Goal: Task Accomplishment & Management: Manage account settings

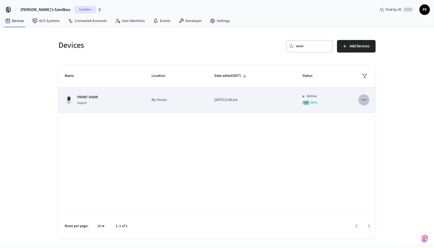
click at [365, 98] on icon "sticky table" at bounding box center [364, 99] width 7 height 7
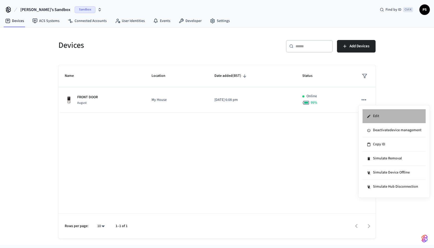
click at [377, 116] on li "Edit" at bounding box center [394, 116] width 63 height 14
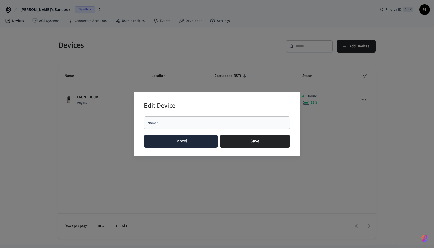
click at [195, 146] on button "Cancel" at bounding box center [181, 141] width 74 height 13
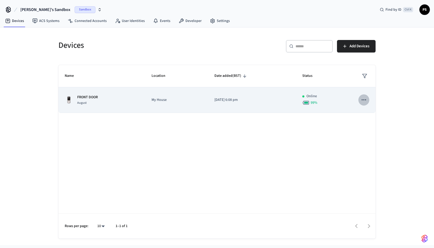
click at [368, 99] on button "sticky table" at bounding box center [364, 99] width 11 height 11
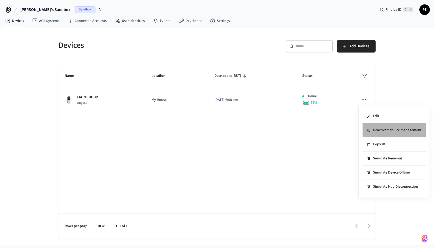
click at [368, 128] on li "Deactivate device management" at bounding box center [394, 130] width 63 height 14
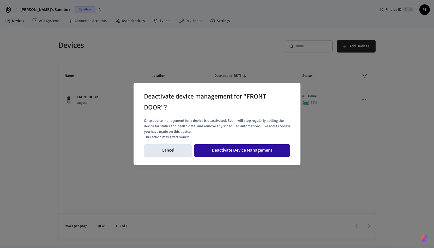
click at [231, 148] on button "Deactivate Device Management" at bounding box center [242, 150] width 96 height 13
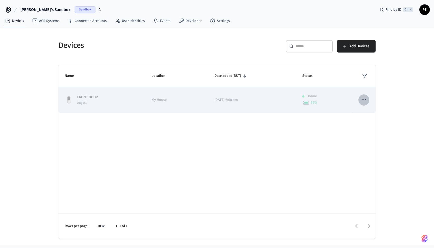
click at [362, 101] on icon "sticky table" at bounding box center [364, 99] width 7 height 7
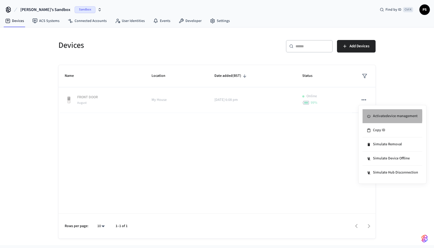
click at [377, 116] on li "Activate device management" at bounding box center [393, 116] width 60 height 14
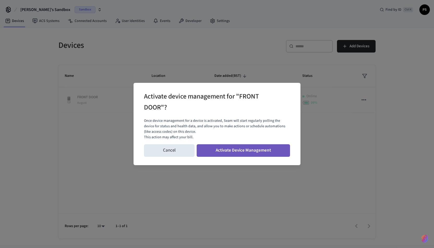
click at [240, 149] on button "Activate Device Management" at bounding box center [243, 150] width 93 height 13
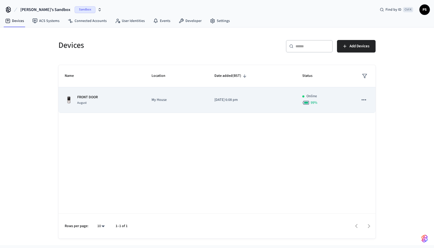
click at [91, 97] on p "FRONT DOOR" at bounding box center [87, 97] width 21 height 5
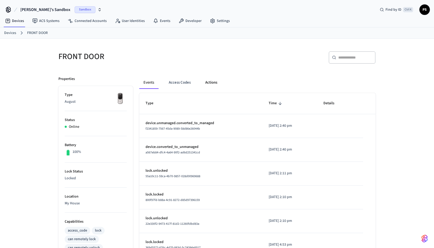
click at [218, 83] on button "Actions" at bounding box center [211, 82] width 20 height 13
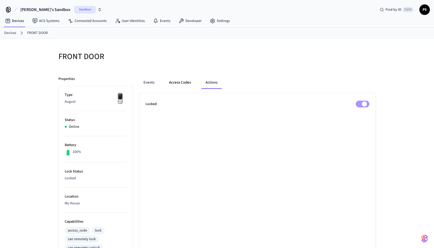
click at [189, 80] on button "Access Codes" at bounding box center [180, 82] width 30 height 13
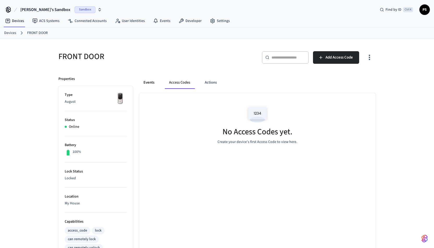
click at [149, 82] on button "Events" at bounding box center [148, 82] width 19 height 13
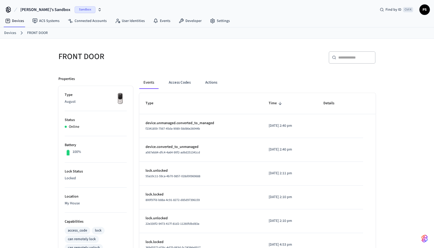
click at [8, 32] on link "Devices" at bounding box center [10, 32] width 12 height 5
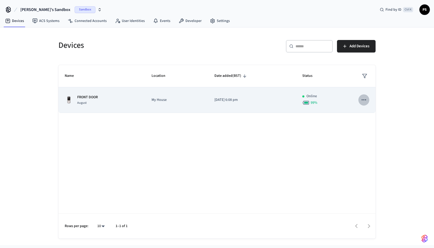
click at [363, 102] on icon "sticky table" at bounding box center [364, 99] width 7 height 7
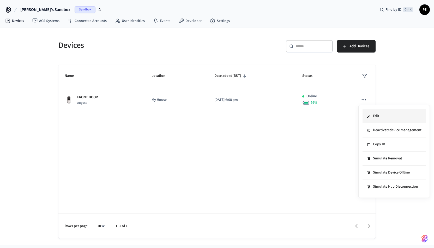
click at [379, 116] on li "Edit" at bounding box center [394, 116] width 63 height 14
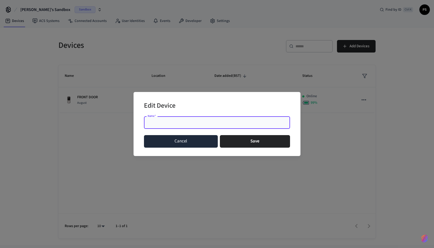
click at [199, 138] on button "Cancel" at bounding box center [181, 141] width 74 height 13
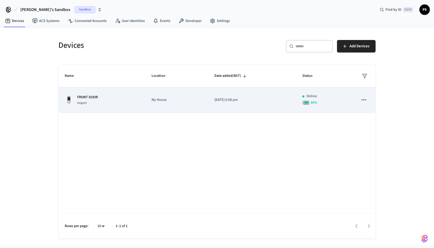
click at [116, 103] on div "FRONT DOOR August" at bounding box center [102, 100] width 74 height 11
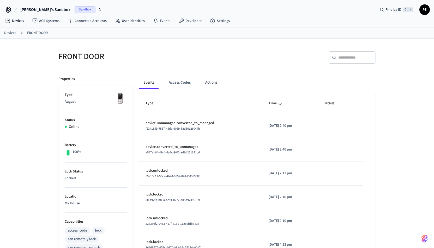
click at [426, 6] on span "PS" at bounding box center [424, 9] width 9 height 9
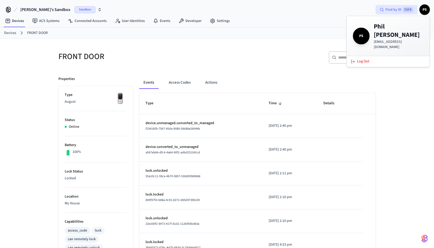
click at [398, 10] on span "Find by ID" at bounding box center [394, 9] width 16 height 5
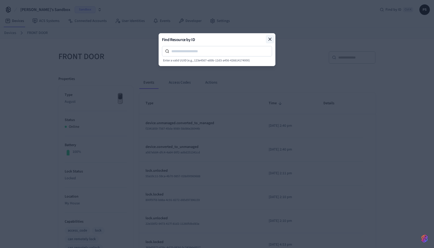
click at [270, 39] on icon at bounding box center [270, 39] width 3 height 3
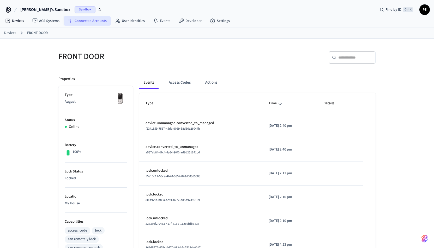
click at [82, 20] on link "Connected Accounts" at bounding box center [87, 20] width 47 height 9
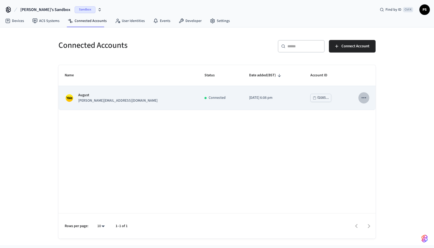
click at [364, 97] on icon "sticky table" at bounding box center [364, 97] width 7 height 7
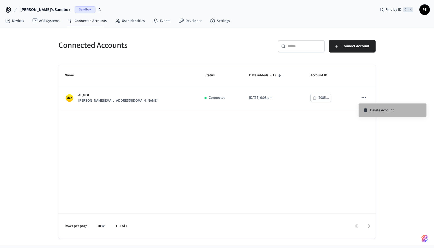
click at [377, 108] on span "Delete Account" at bounding box center [383, 110] width 24 height 5
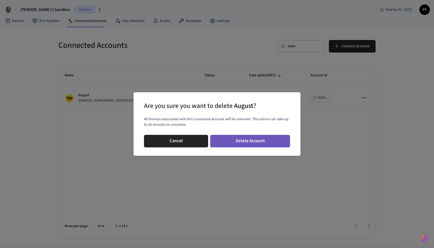
click at [264, 140] on button "Delete Account" at bounding box center [250, 141] width 80 height 13
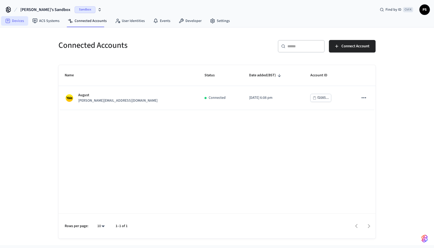
click at [17, 22] on link "Devices" at bounding box center [14, 20] width 27 height 9
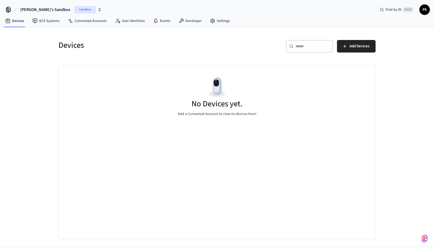
click at [75, 11] on span "Sandbox" at bounding box center [85, 9] width 21 height 7
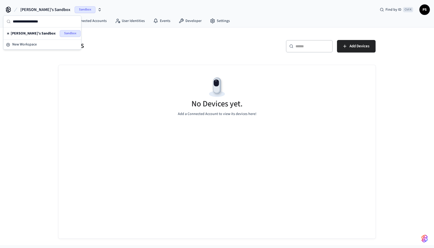
click at [62, 35] on span "Sandbox" at bounding box center [70, 33] width 21 height 7
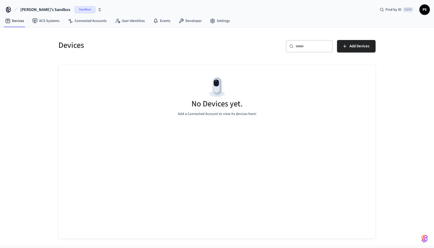
click at [29, 9] on span "Phil's Sandbox" at bounding box center [45, 10] width 50 height 6
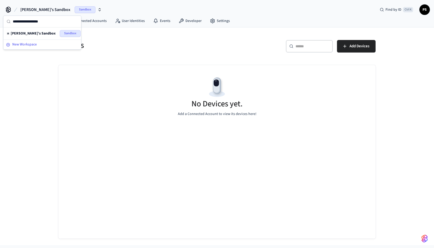
click at [16, 42] on span "New Workspace" at bounding box center [24, 44] width 25 height 5
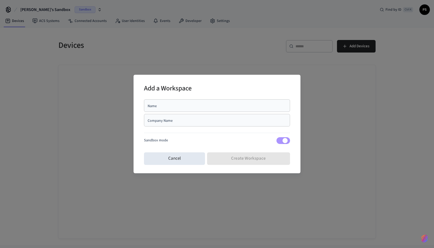
click at [194, 101] on div "Name" at bounding box center [217, 105] width 146 height 13
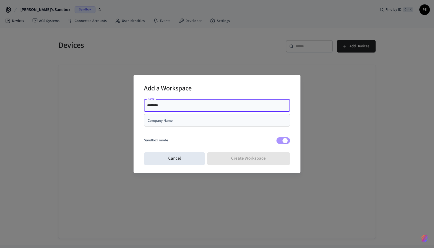
type input "********"
click at [185, 121] on input "Company Name" at bounding box center [217, 120] width 140 height 5
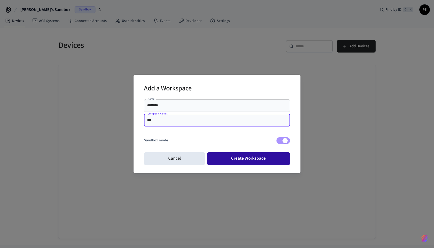
type input "***"
click at [267, 157] on button "Create Workspace" at bounding box center [248, 158] width 83 height 13
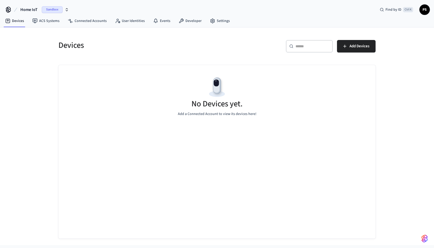
click at [58, 7] on span "Sandbox" at bounding box center [52, 9] width 21 height 7
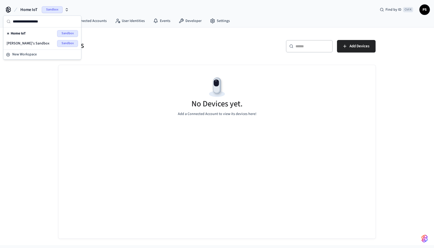
click at [68, 32] on span "Sandbox" at bounding box center [67, 33] width 21 height 7
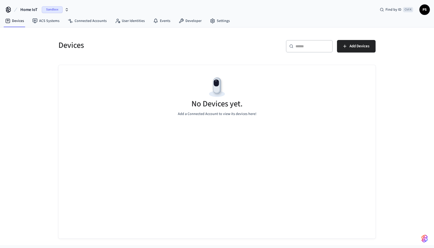
click at [65, 10] on icon "button" at bounding box center [67, 10] width 4 height 4
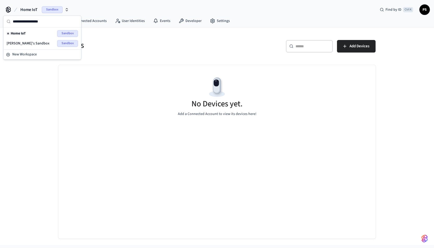
click at [69, 11] on button "Home IoT Sandbox" at bounding box center [45, 9] width 52 height 11
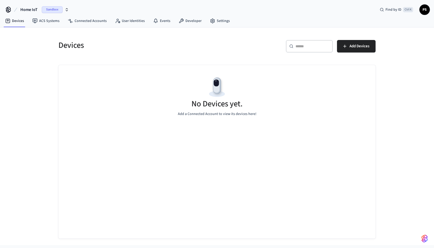
click at [69, 11] on button "Home IoT Sandbox" at bounding box center [45, 9] width 52 height 11
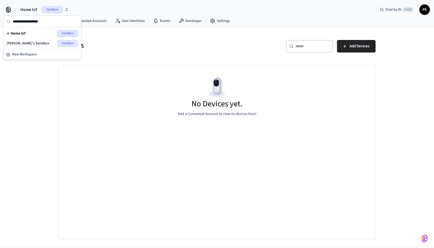
click at [25, 43] on span "Phil's Sandbox" at bounding box center [28, 43] width 43 height 5
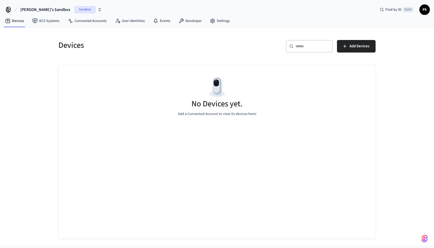
click at [43, 8] on span "Phil's Sandbox" at bounding box center [45, 10] width 50 height 6
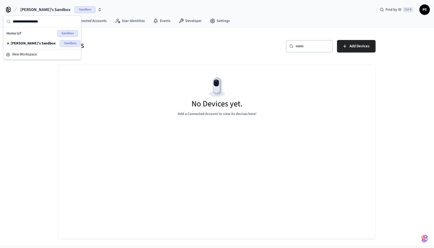
click at [30, 42] on span "Phil's Sandbox" at bounding box center [33, 43] width 45 height 5
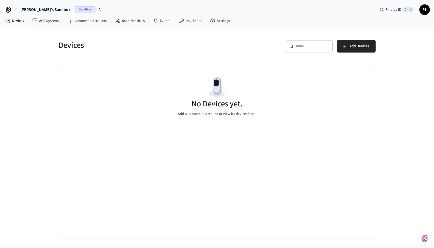
click at [64, 13] on button "Phil's Sandbox Sandbox" at bounding box center [61, 9] width 85 height 11
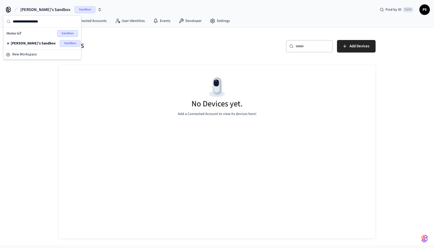
click at [8, 11] on icon at bounding box center [8, 9] width 8 height 8
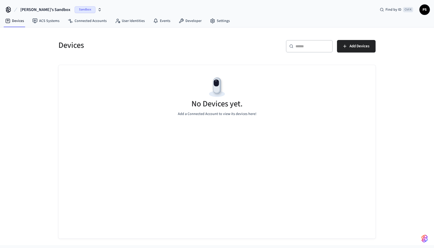
click at [5, 8] on icon at bounding box center [8, 9] width 8 height 8
click at [41, 8] on span "Phil's Sandbox" at bounding box center [45, 10] width 50 height 6
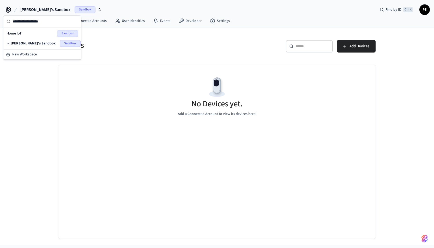
click at [17, 33] on span "Home IoT" at bounding box center [14, 33] width 15 height 5
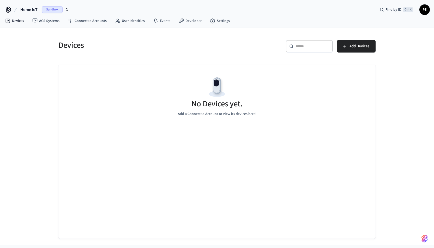
click at [11, 37] on div "Devices ​ ​ Add Devices No Devices yet. Add a Connected Account to view its dev…" at bounding box center [217, 136] width 434 height 218
click at [226, 19] on link "Settings" at bounding box center [220, 20] width 28 height 9
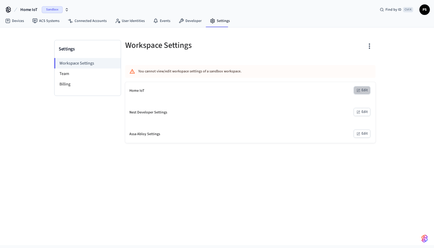
click at [362, 92] on button "Edit" at bounding box center [362, 90] width 17 height 8
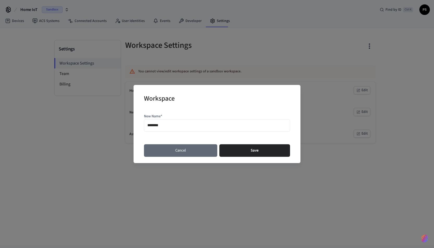
click at [191, 151] on button "Cancel" at bounding box center [180, 150] width 73 height 13
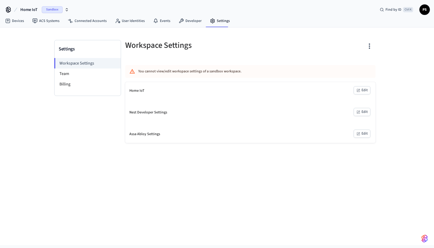
click at [369, 46] on icon "button" at bounding box center [370, 46] width 8 height 8
click at [355, 66] on div "Reset Sandbox" at bounding box center [348, 67] width 32 height 5
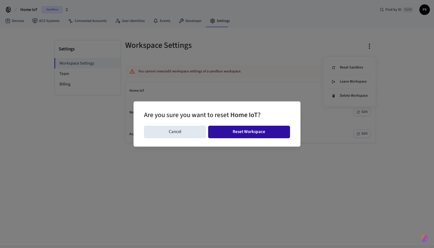
click at [258, 132] on button "Reset Workspace" at bounding box center [249, 132] width 82 height 13
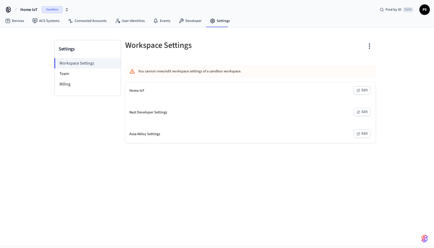
click at [368, 46] on icon "button" at bounding box center [370, 46] width 8 height 8
click at [359, 93] on li "Delete Workspace" at bounding box center [350, 96] width 45 height 14
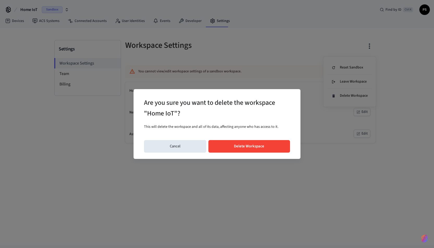
click at [266, 145] on button "Delete Workspace" at bounding box center [250, 146] width 82 height 13
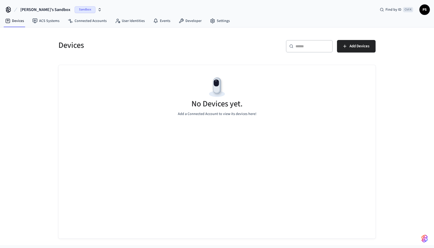
click at [4, 8] on icon at bounding box center [8, 9] width 8 height 8
click at [8, 8] on icon at bounding box center [8, 9] width 4 height 4
click at [36, 9] on span "[PERSON_NAME]'s Sandbox" at bounding box center [45, 10] width 50 height 6
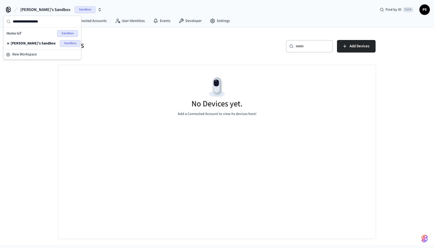
click at [19, 42] on span "[PERSON_NAME]'s Sandbox" at bounding box center [33, 43] width 45 height 5
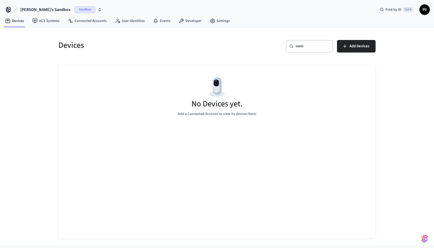
click at [36, 8] on span "Phil's Sandbox" at bounding box center [45, 10] width 50 height 6
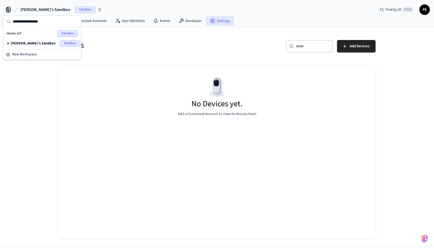
click at [213, 21] on link "Settings" at bounding box center [220, 20] width 28 height 9
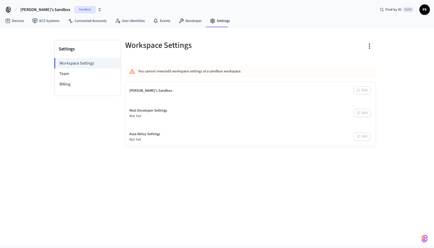
click at [369, 45] on icon "button" at bounding box center [370, 46] width 8 height 8
click at [354, 96] on div "Delete Workspace" at bounding box center [350, 95] width 36 height 5
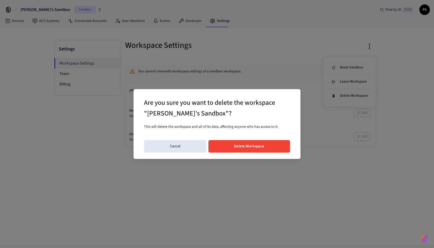
click at [241, 144] on button "Delete Workspace" at bounding box center [250, 146] width 82 height 13
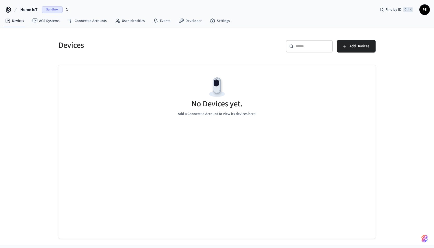
click at [31, 10] on span "Home IoT" at bounding box center [28, 10] width 17 height 6
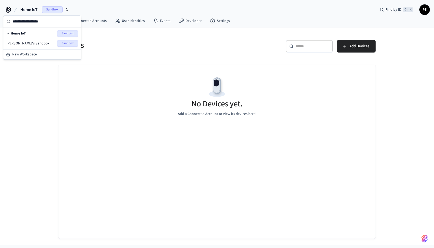
click at [17, 35] on span "Home IoT" at bounding box center [18, 33] width 15 height 5
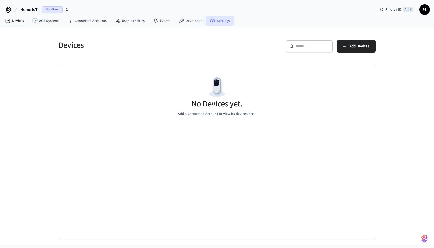
click at [214, 24] on link "Settings" at bounding box center [220, 20] width 28 height 9
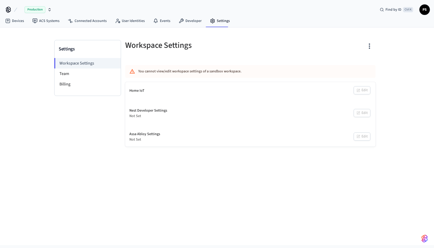
click at [371, 47] on icon "button" at bounding box center [370, 46] width 8 height 8
click at [354, 96] on div "Delete Workspace" at bounding box center [350, 95] width 36 height 5
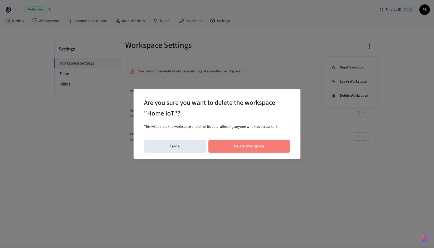
click at [257, 145] on button "Delete Workspace" at bounding box center [250, 146] width 82 height 13
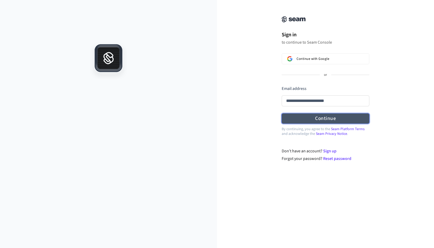
click at [308, 118] on button "Continue" at bounding box center [326, 118] width 88 height 10
type input "**********"
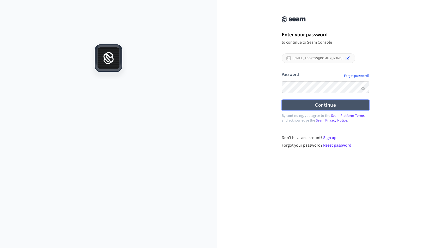
click at [314, 105] on button "Continue" at bounding box center [326, 105] width 88 height 10
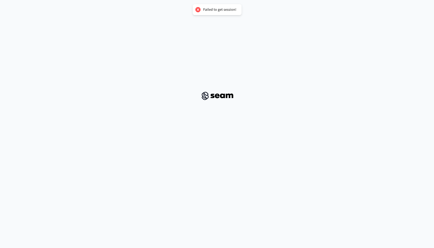
click at [212, 8] on div "Failed to get session!" at bounding box center [219, 9] width 33 height 5
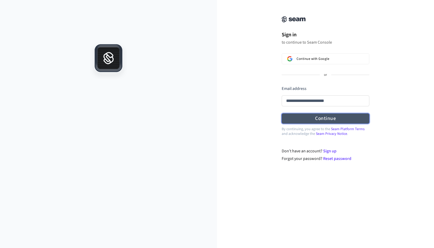
click at [318, 117] on button "Continue" at bounding box center [326, 118] width 88 height 10
type input "**********"
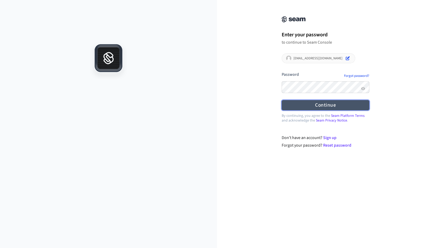
click at [316, 105] on button "Continue" at bounding box center [326, 105] width 88 height 10
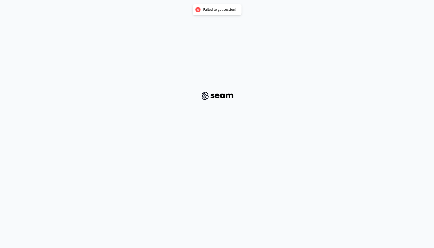
click at [199, 9] on div at bounding box center [197, 9] width 7 height 7
